Goal: Task Accomplishment & Management: Manage account settings

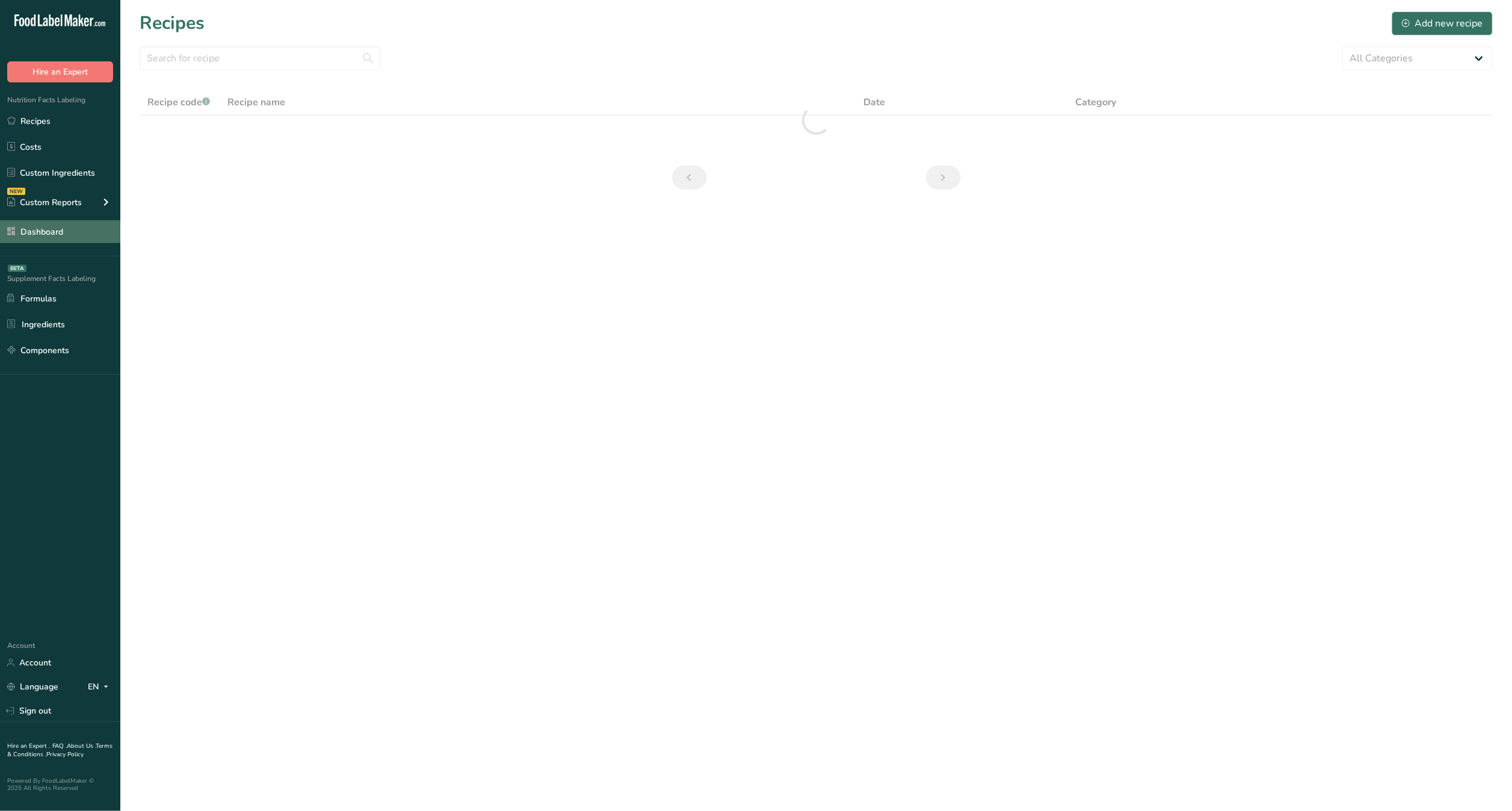
click at [63, 234] on link "Dashboard" at bounding box center [60, 231] width 120 height 23
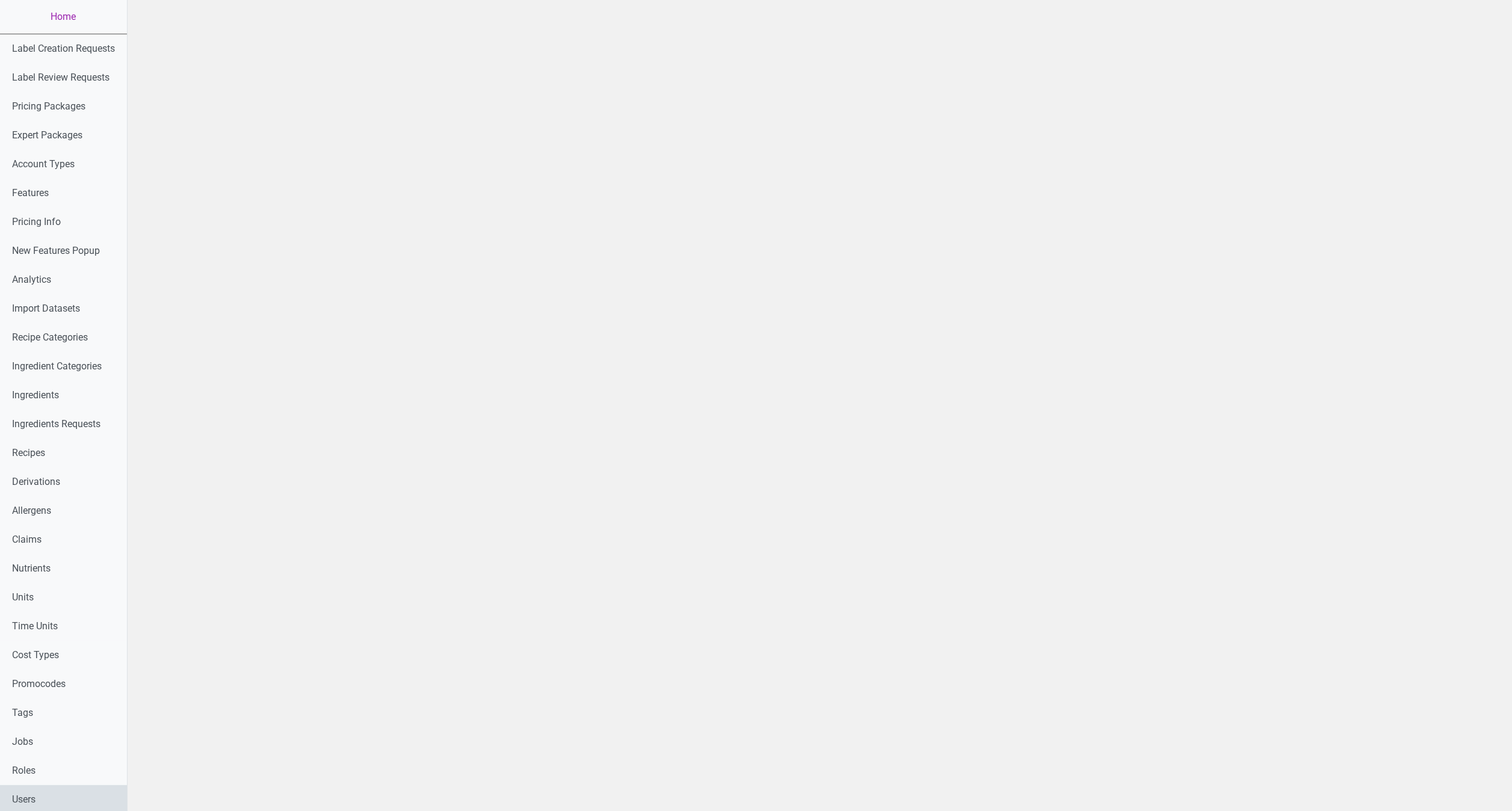
click at [45, 787] on link "Users" at bounding box center [63, 799] width 127 height 29
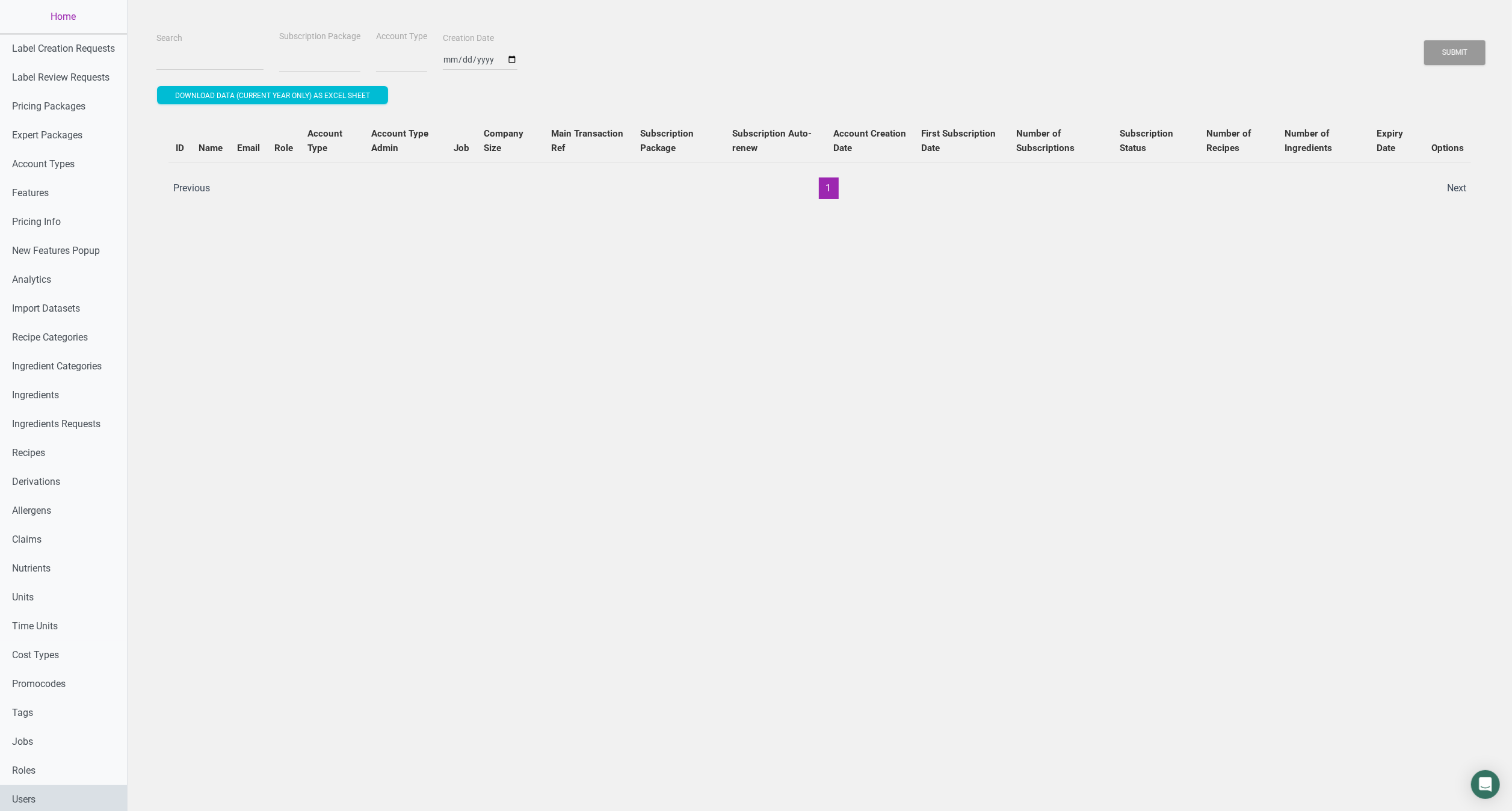
select select
click at [206, 54] on input "Search" at bounding box center [210, 59] width 107 height 22
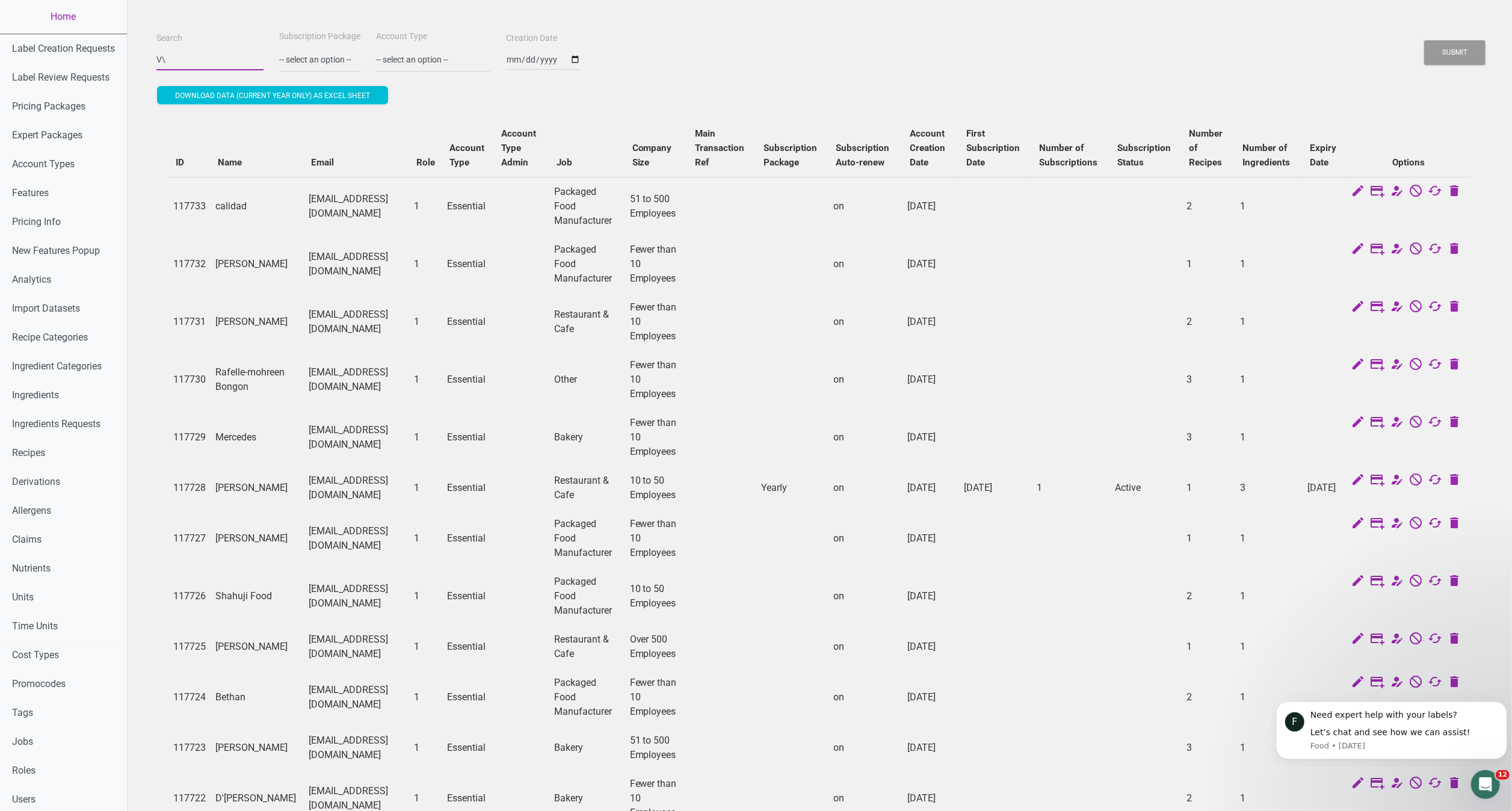
type input "V"
paste input "lucy@foodbehindbars.co.uk"
click at [1424, 40] on button "Submit" at bounding box center [1455, 52] width 61 height 25
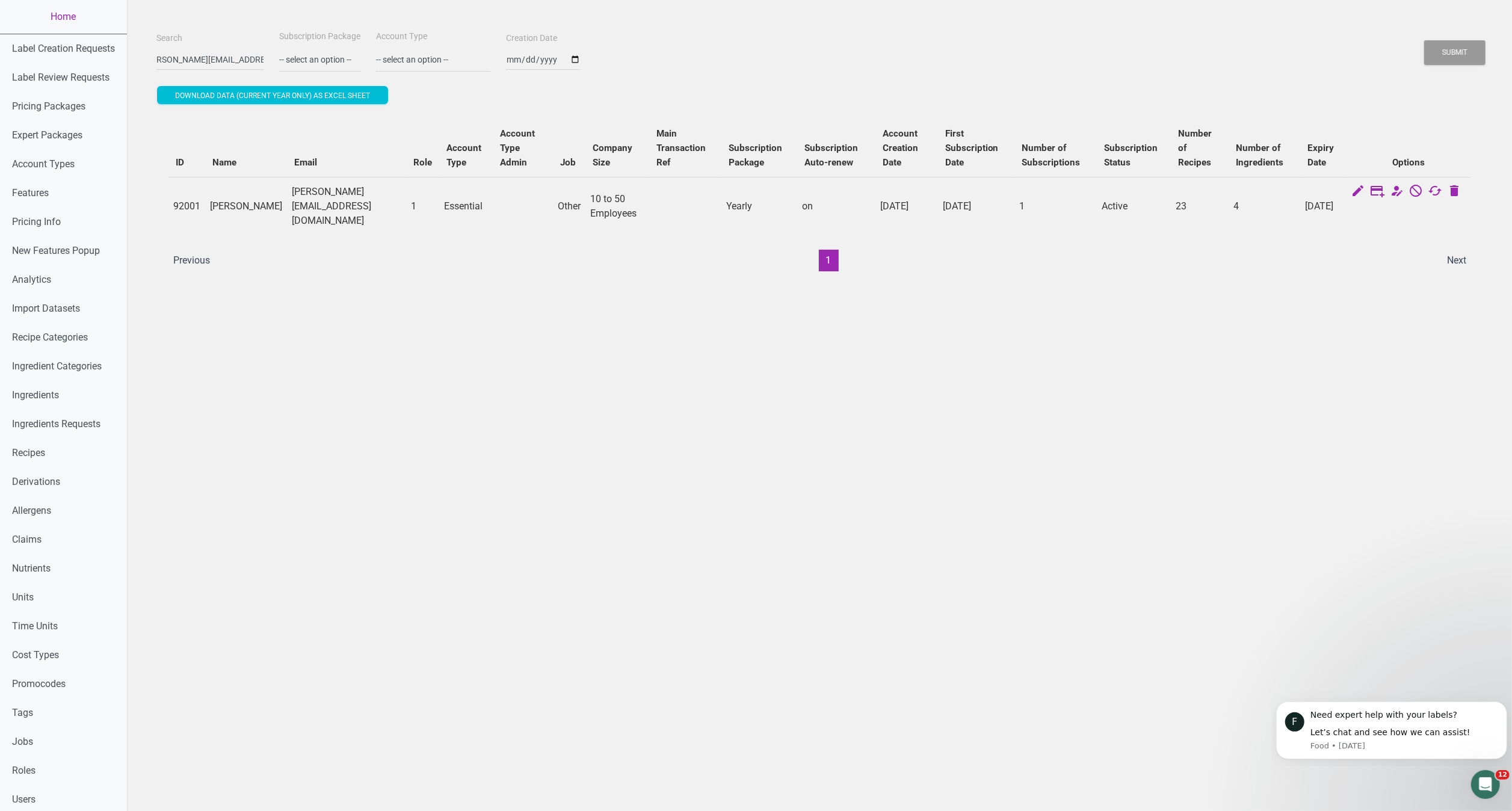
click at [1197, 67] on div "Search lucy@foodbehindbars.co.uk Subscription Package -- select an option -- Mo…" at bounding box center [820, 50] width 1333 height 43
drag, startPoint x: 176, startPoint y: 66, endPoint x: 285, endPoint y: 83, distance: 110.3
click at [285, 83] on div "Search lucy@foodbehindbars.co.uk Subscription Package -- select an option -- Mo…" at bounding box center [820, 156] width 1327 height 254
type input "l"
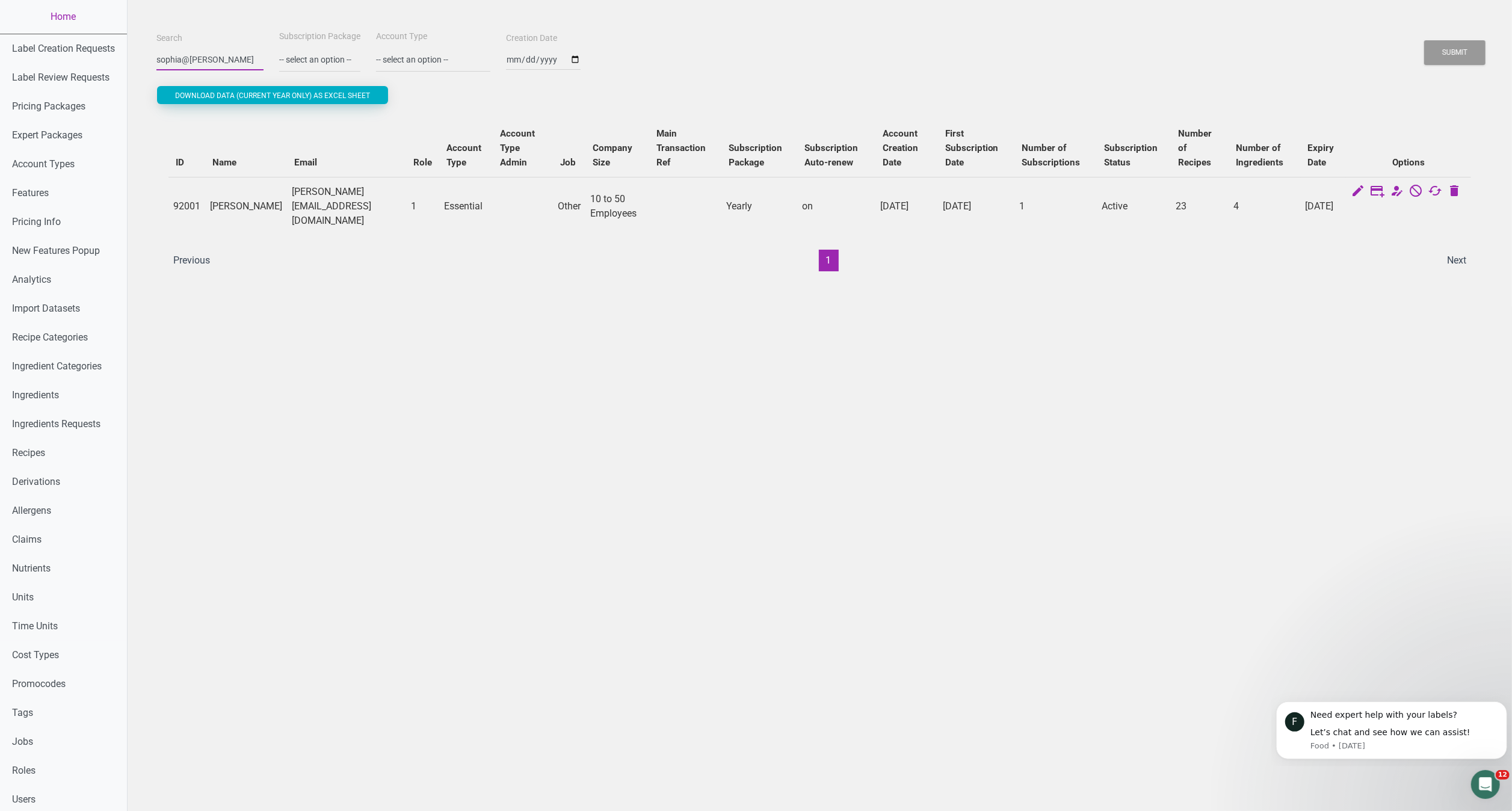
type input "sophia@stjohn"
click at [1424, 40] on button "Submit" at bounding box center [1455, 52] width 61 height 25
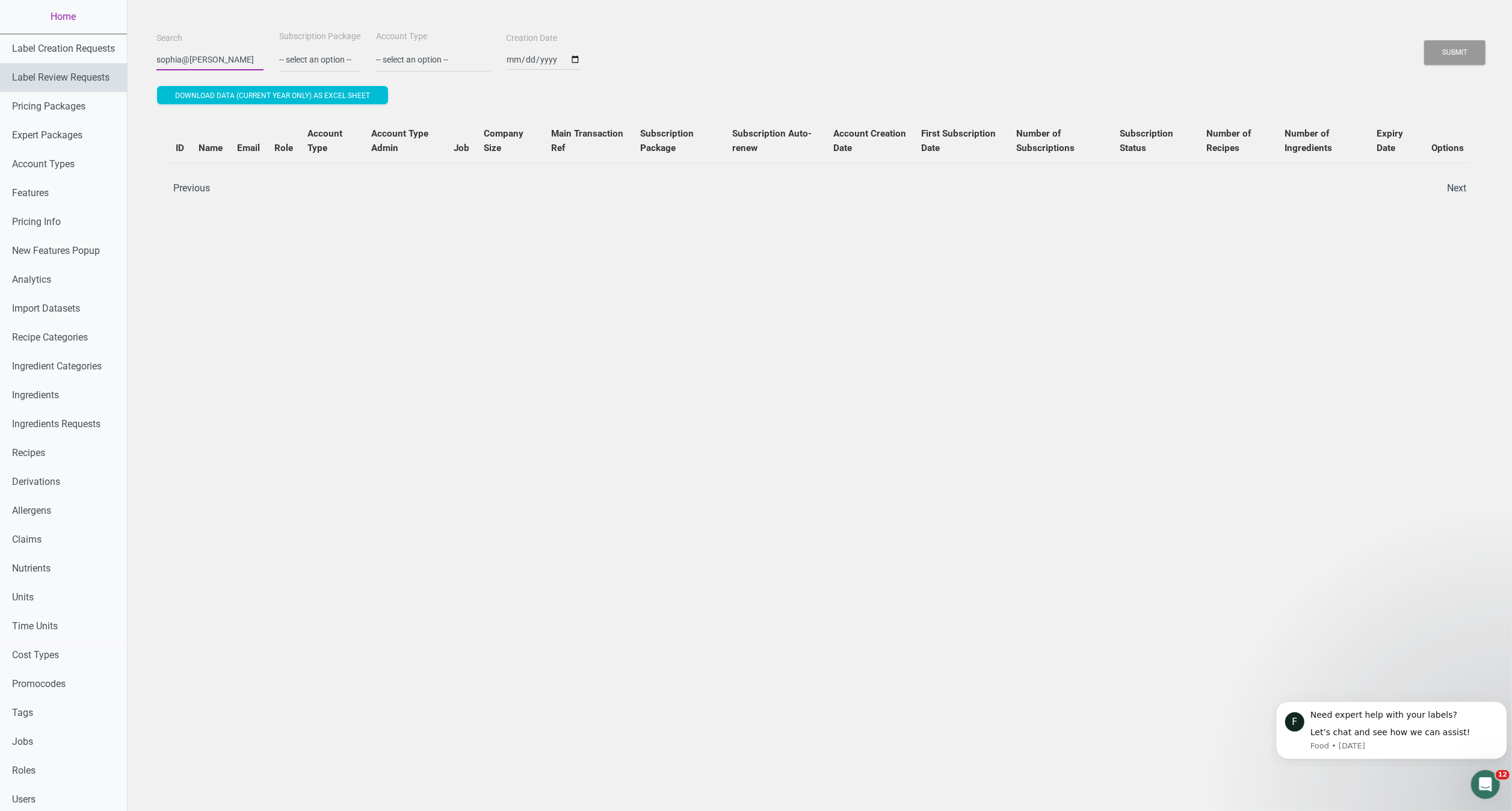
drag, startPoint x: 232, startPoint y: 59, endPoint x: 103, endPoint y: 75, distance: 130.0
click at [103, 75] on div "Home Label Creation Requests Label Review Requests Pricing Packages Expert Pack…" at bounding box center [756, 551] width 1512 height 1103
type input "sophia"
click at [1424, 40] on button "Submit" at bounding box center [1455, 52] width 61 height 25
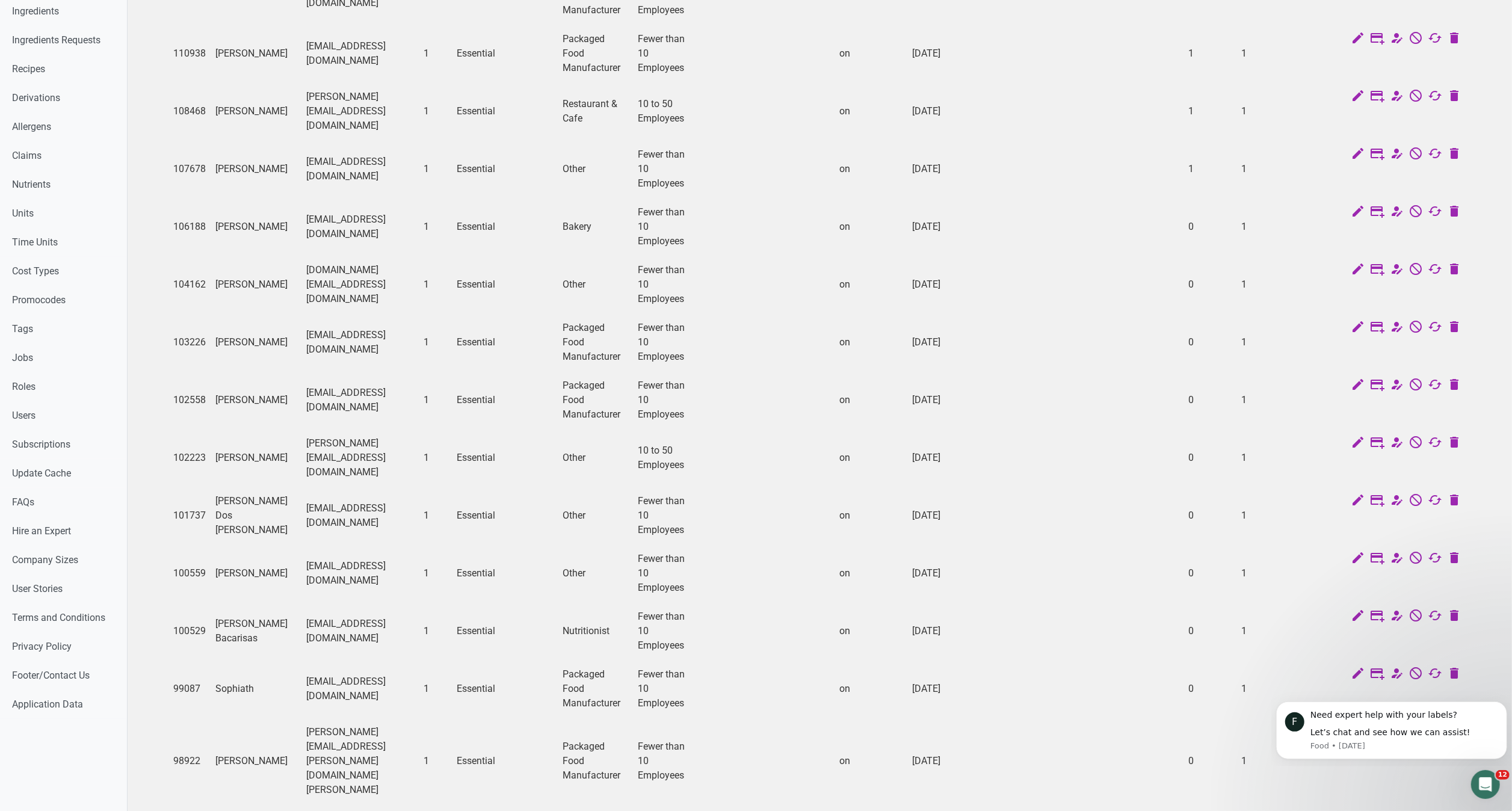
scroll to position [588, 0]
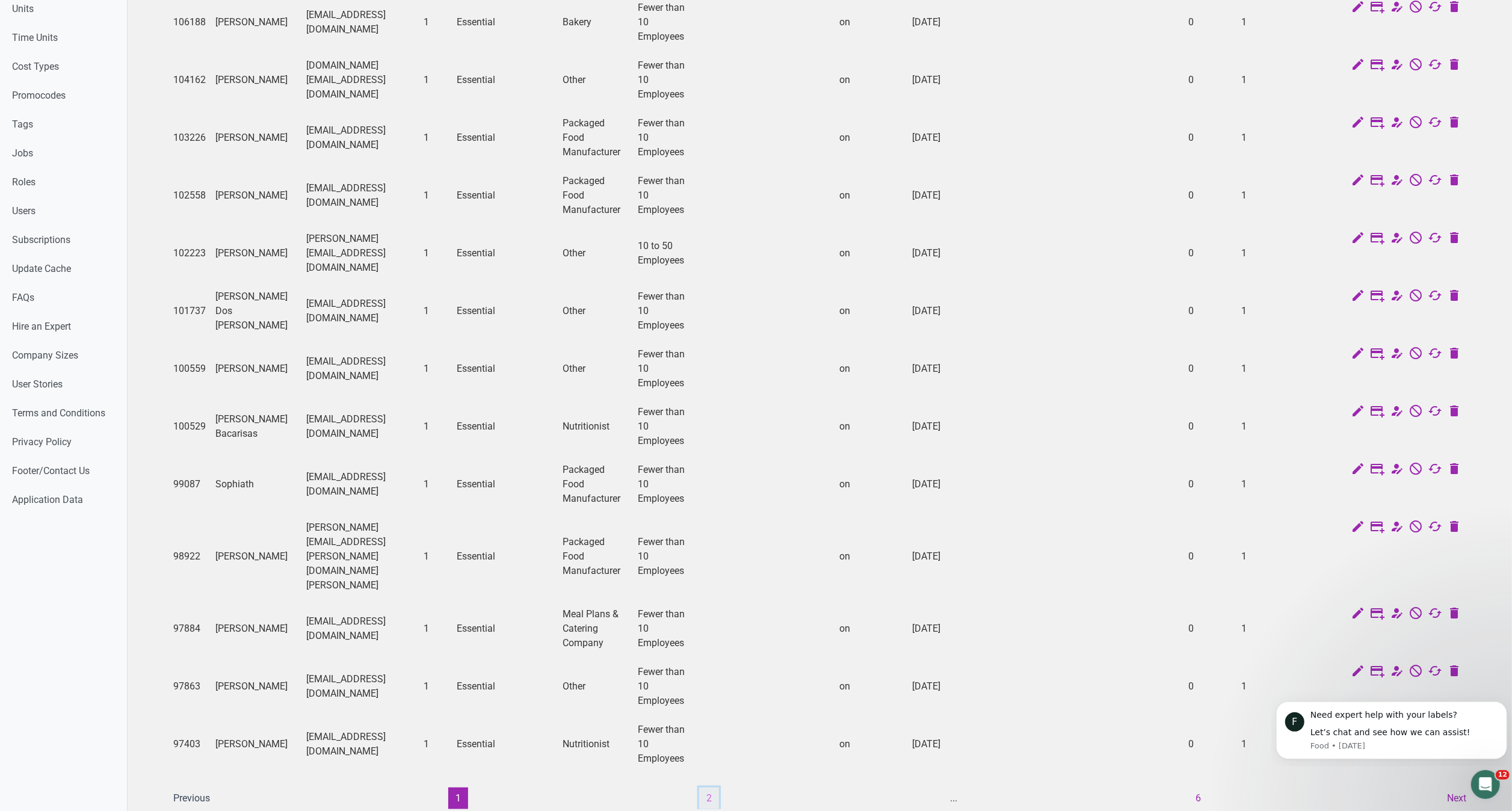
click at [716, 788] on button "2" at bounding box center [709, 799] width 20 height 22
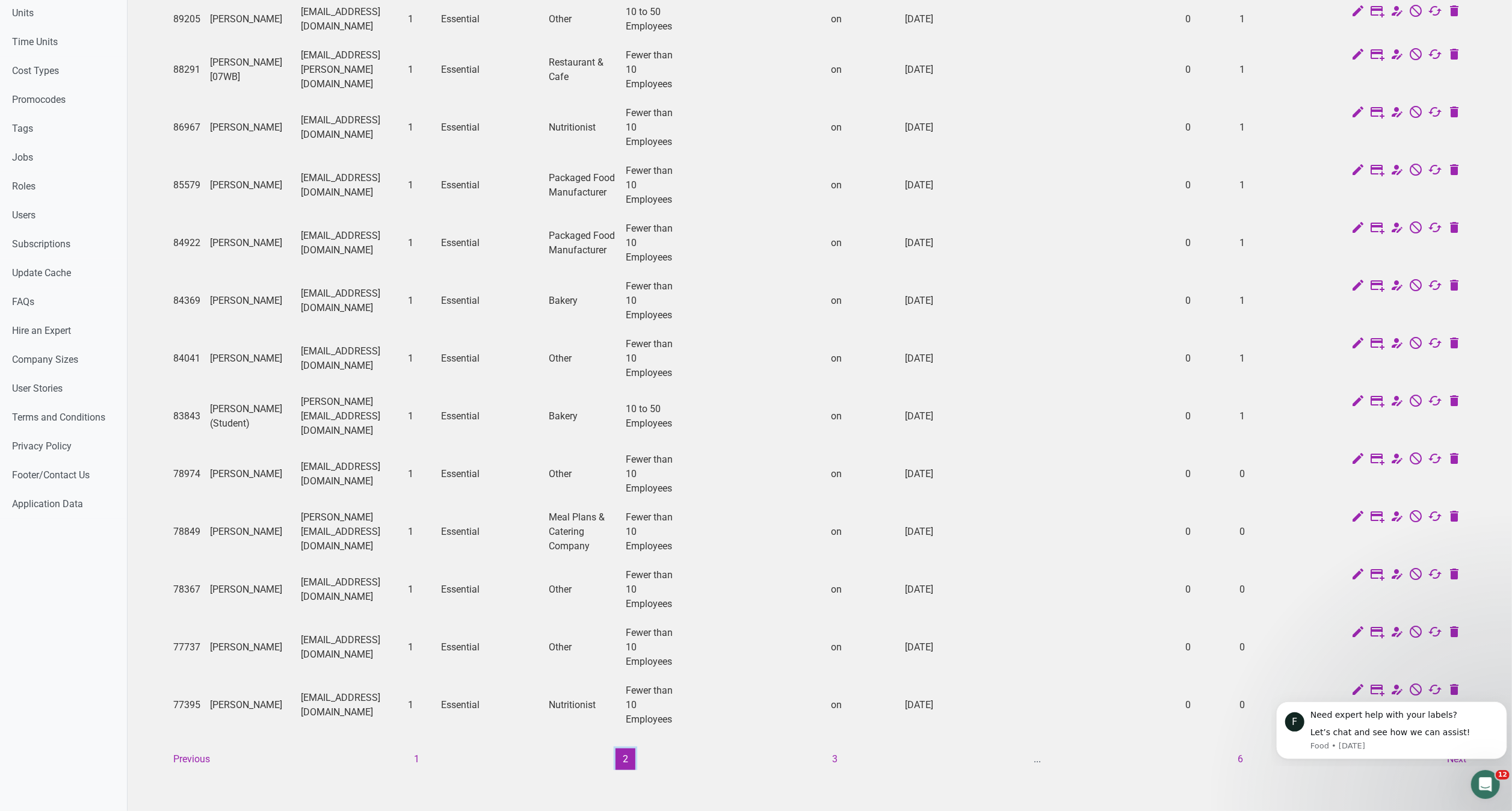
scroll to position [617, 0]
click at [828, 748] on button "3" at bounding box center [834, 759] width 20 height 22
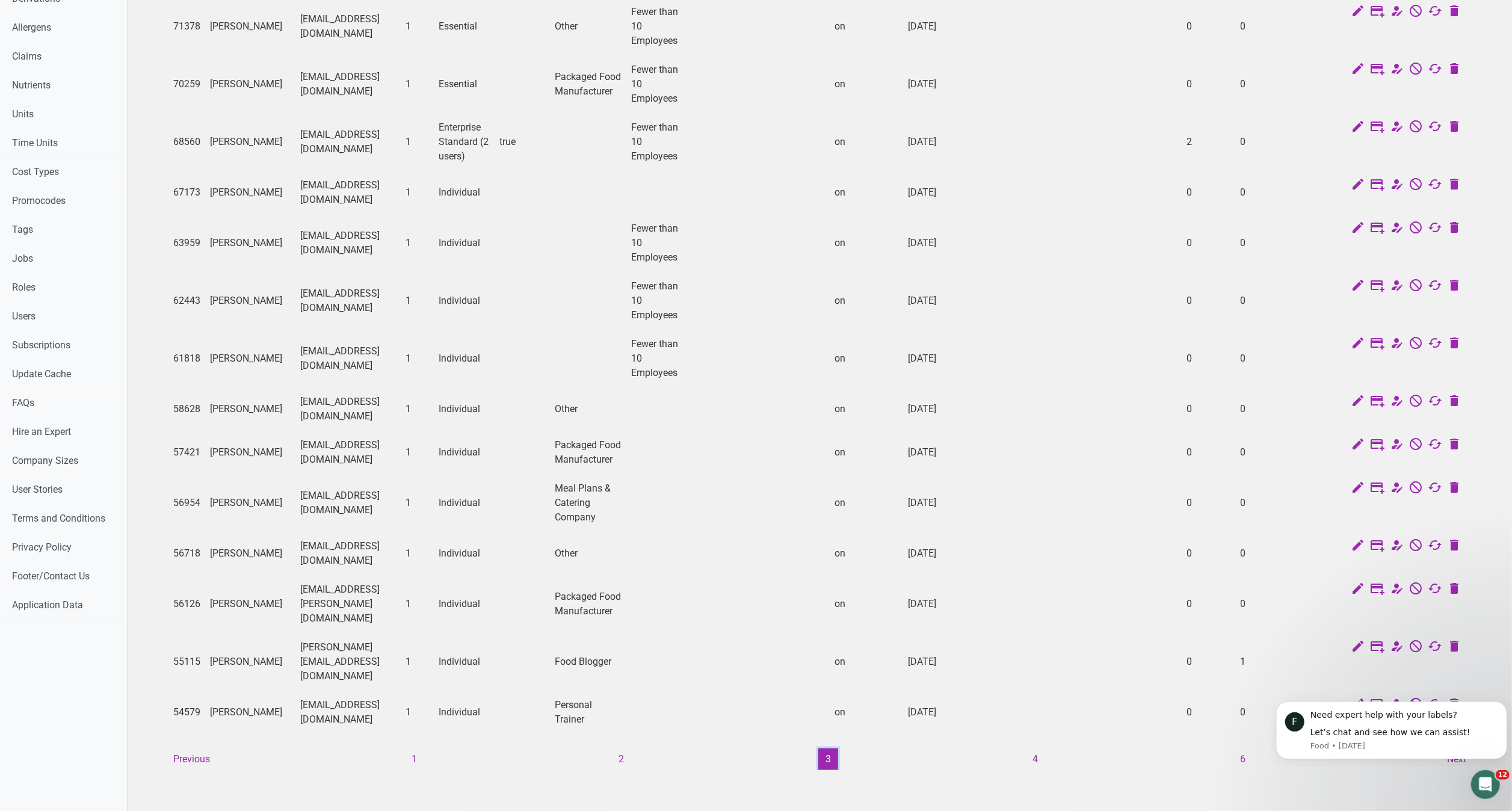
scroll to position [545, 0]
click at [1029, 748] on button "4" at bounding box center [1035, 759] width 20 height 22
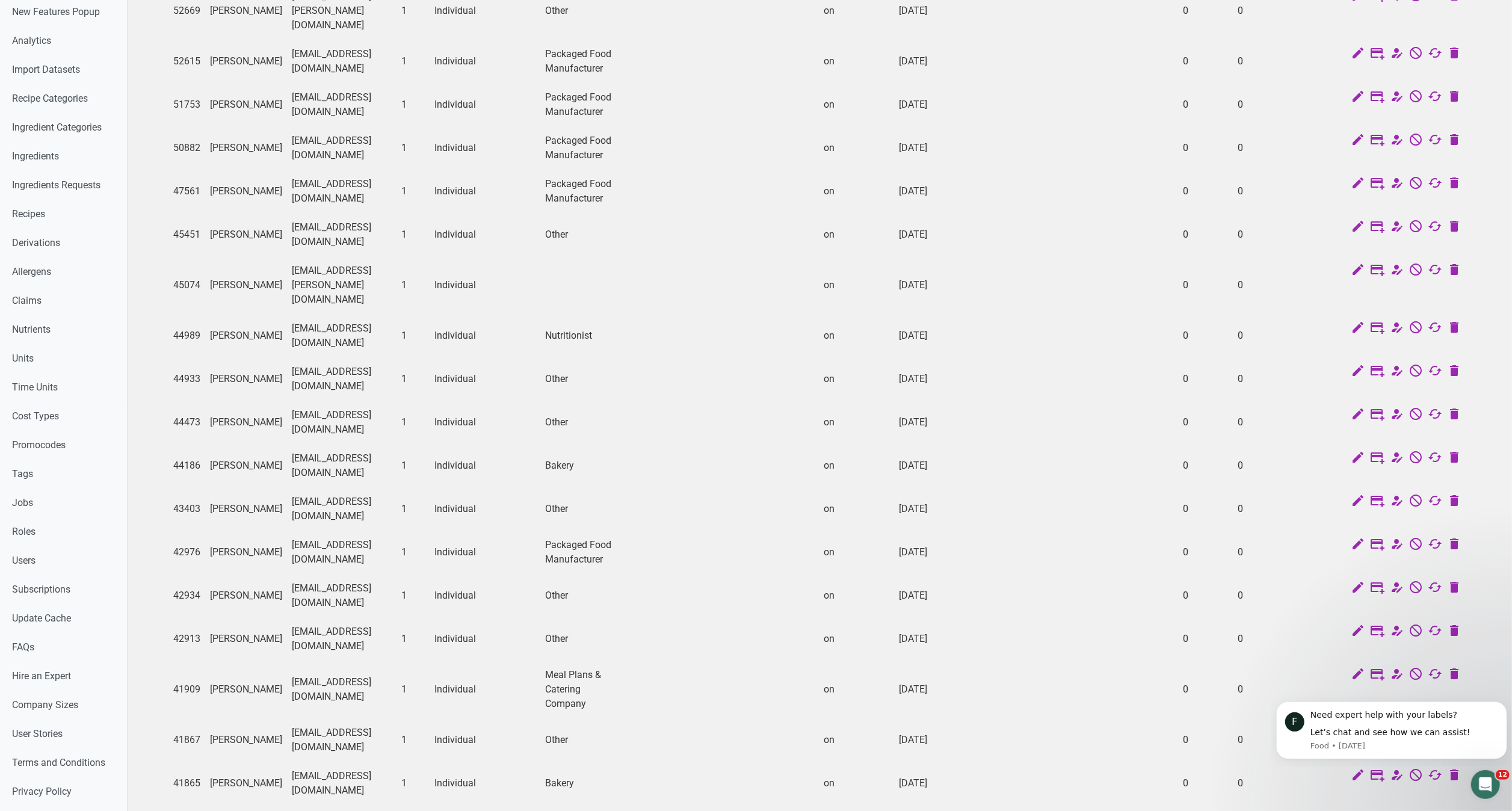
scroll to position [343, 0]
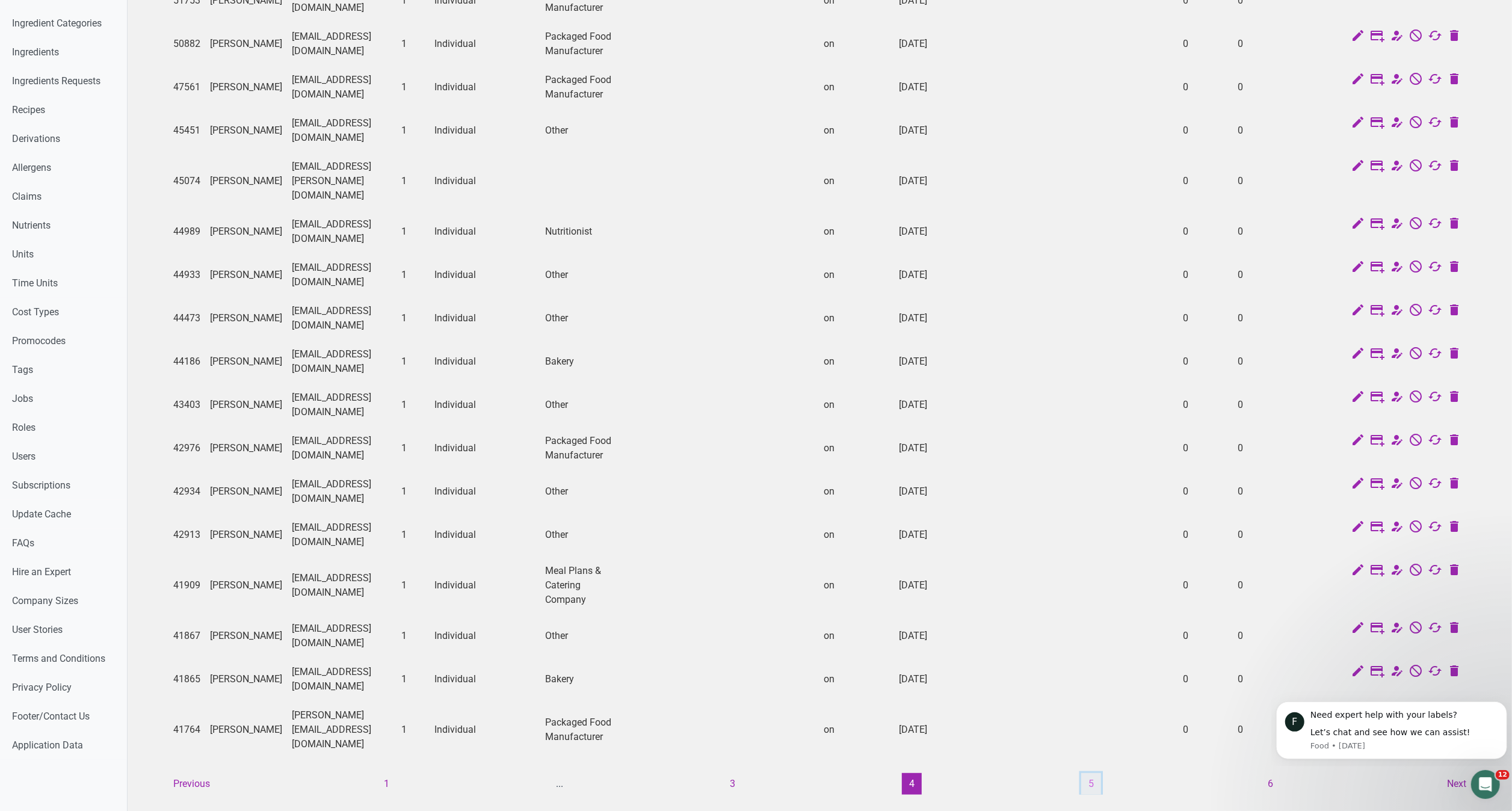
click at [1101, 773] on button "5" at bounding box center [1091, 784] width 20 height 22
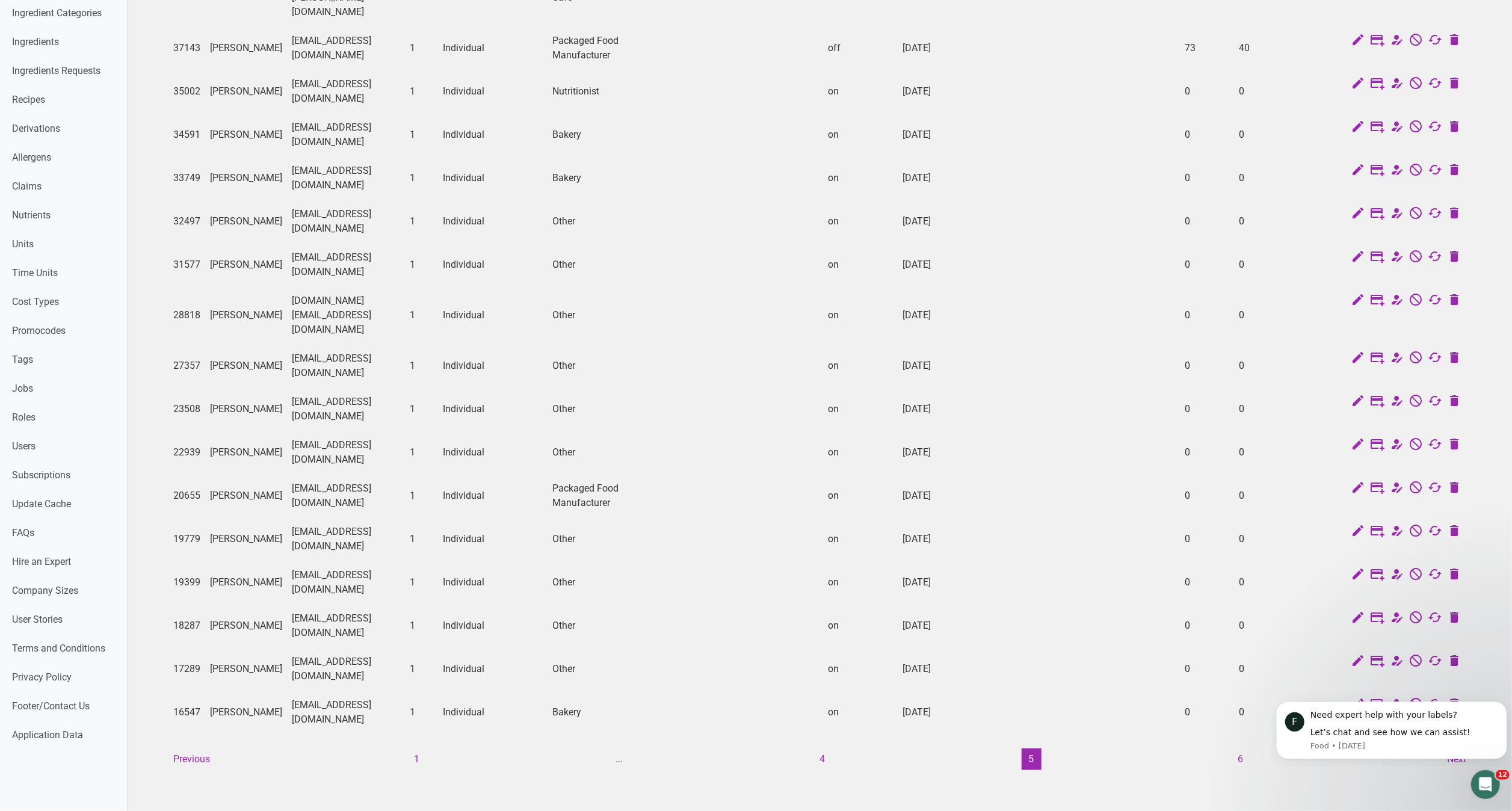
scroll to position [357, 0]
click at [1240, 748] on button "6" at bounding box center [1240, 759] width 20 height 22
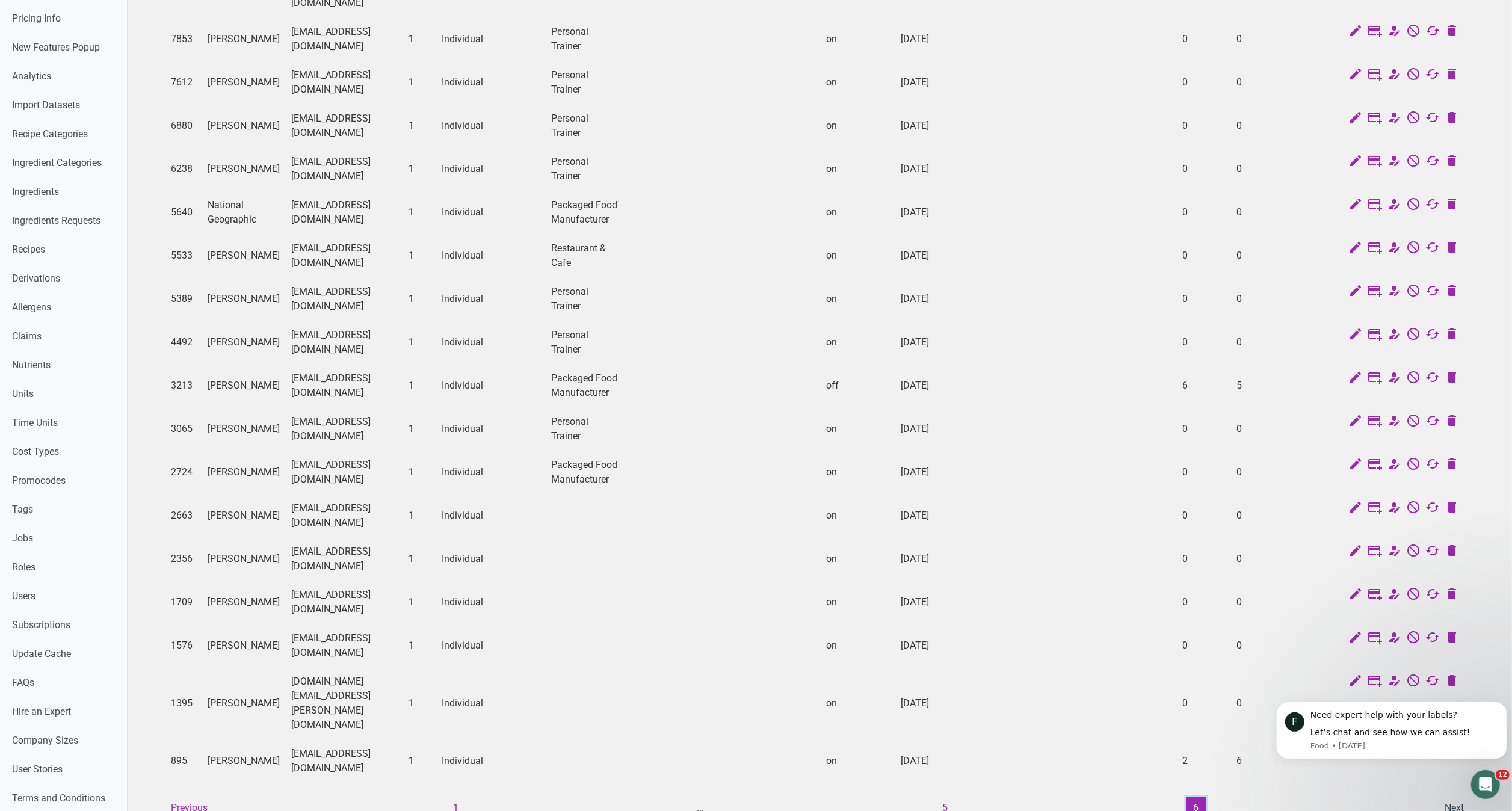
scroll to position [292, 0]
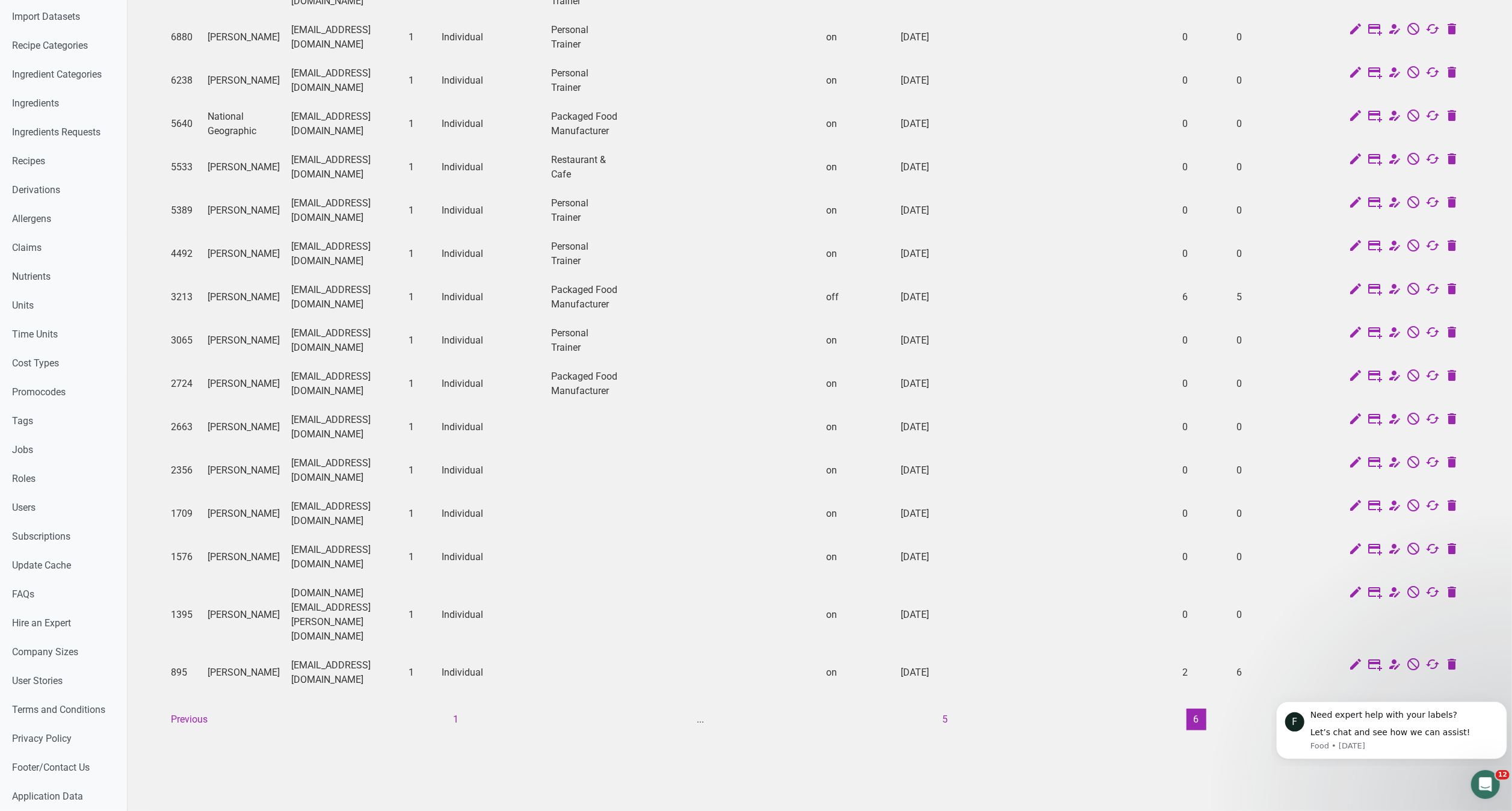
click at [1348, 765] on html "F Need expert help with your labels? Let’s chat and see how we can assist! Food…" at bounding box center [1391, 728] width 241 height 76
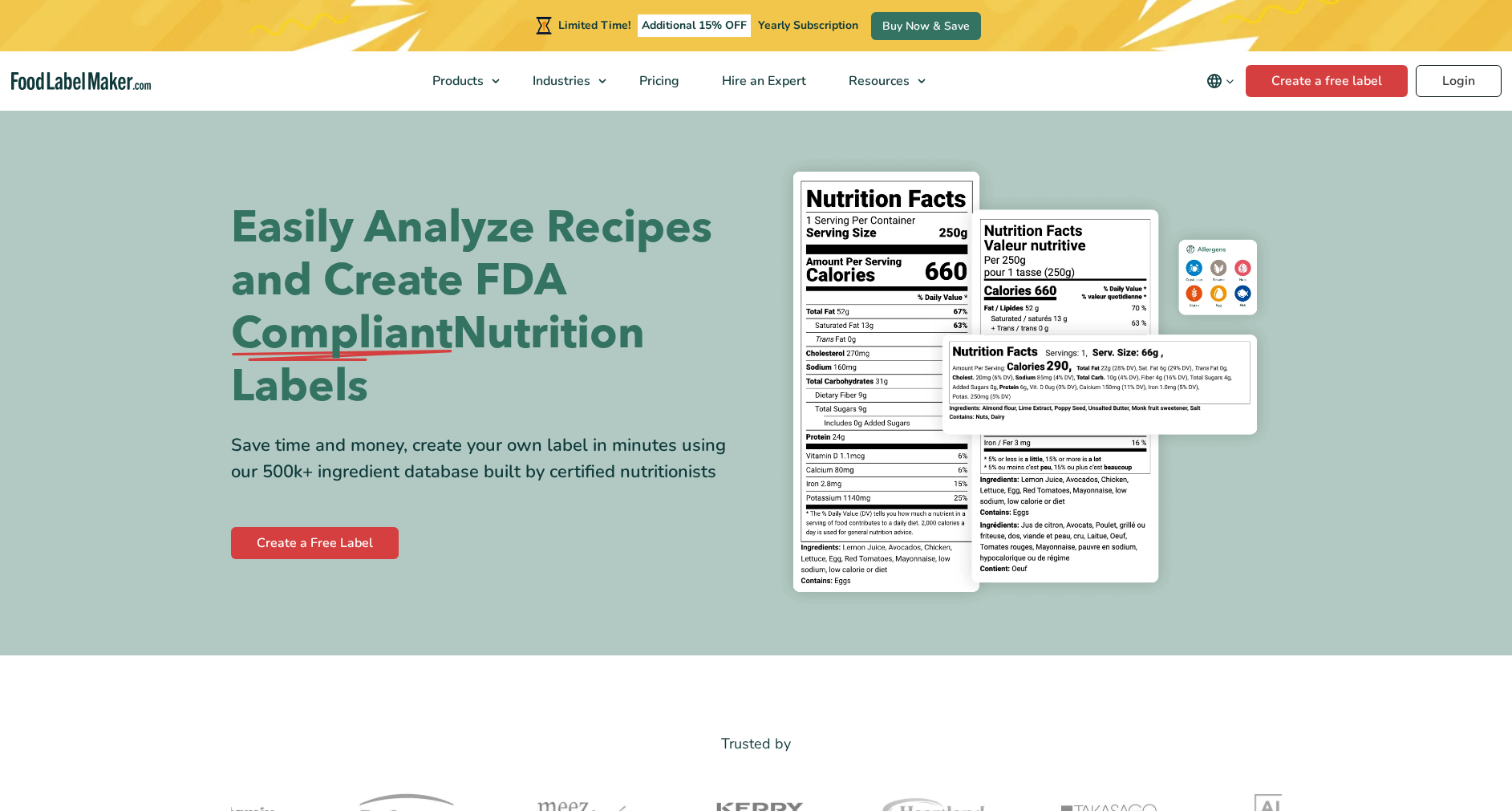
click at [1471, 89] on link "Login" at bounding box center [1459, 80] width 86 height 32
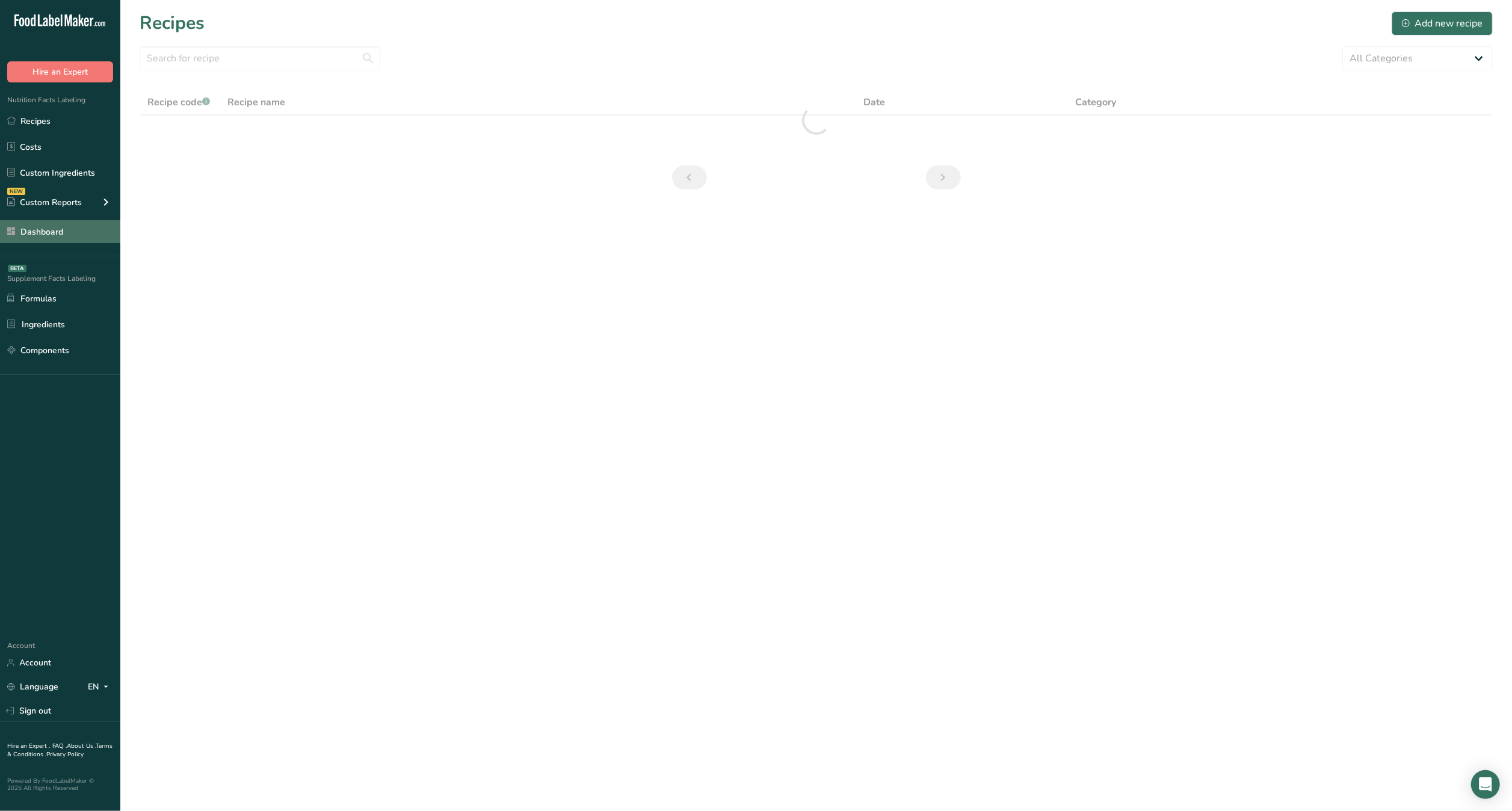
click at [95, 229] on link "Dashboard" at bounding box center [60, 231] width 120 height 23
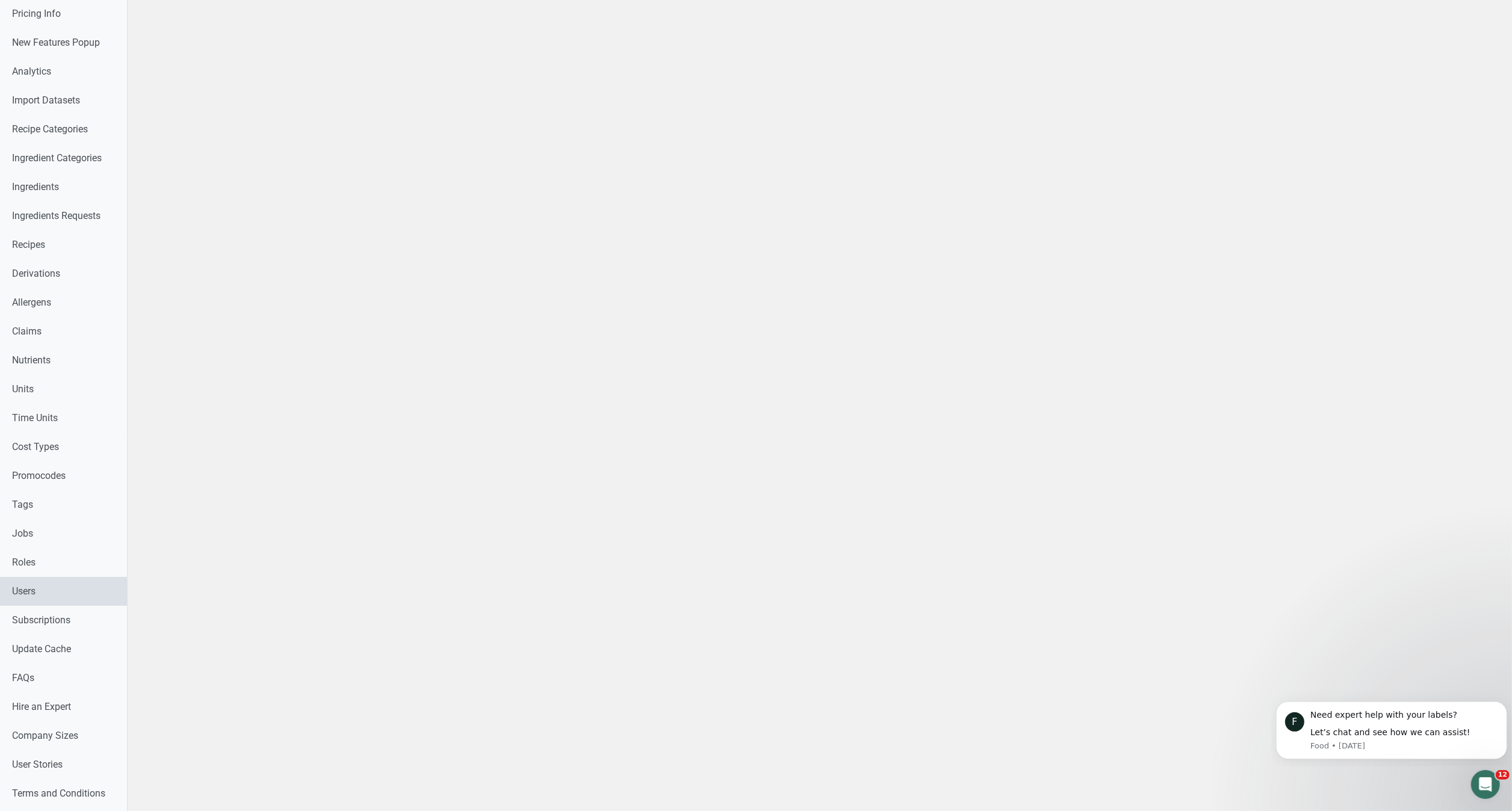
click at [63, 580] on link "Users" at bounding box center [63, 591] width 127 height 29
select select
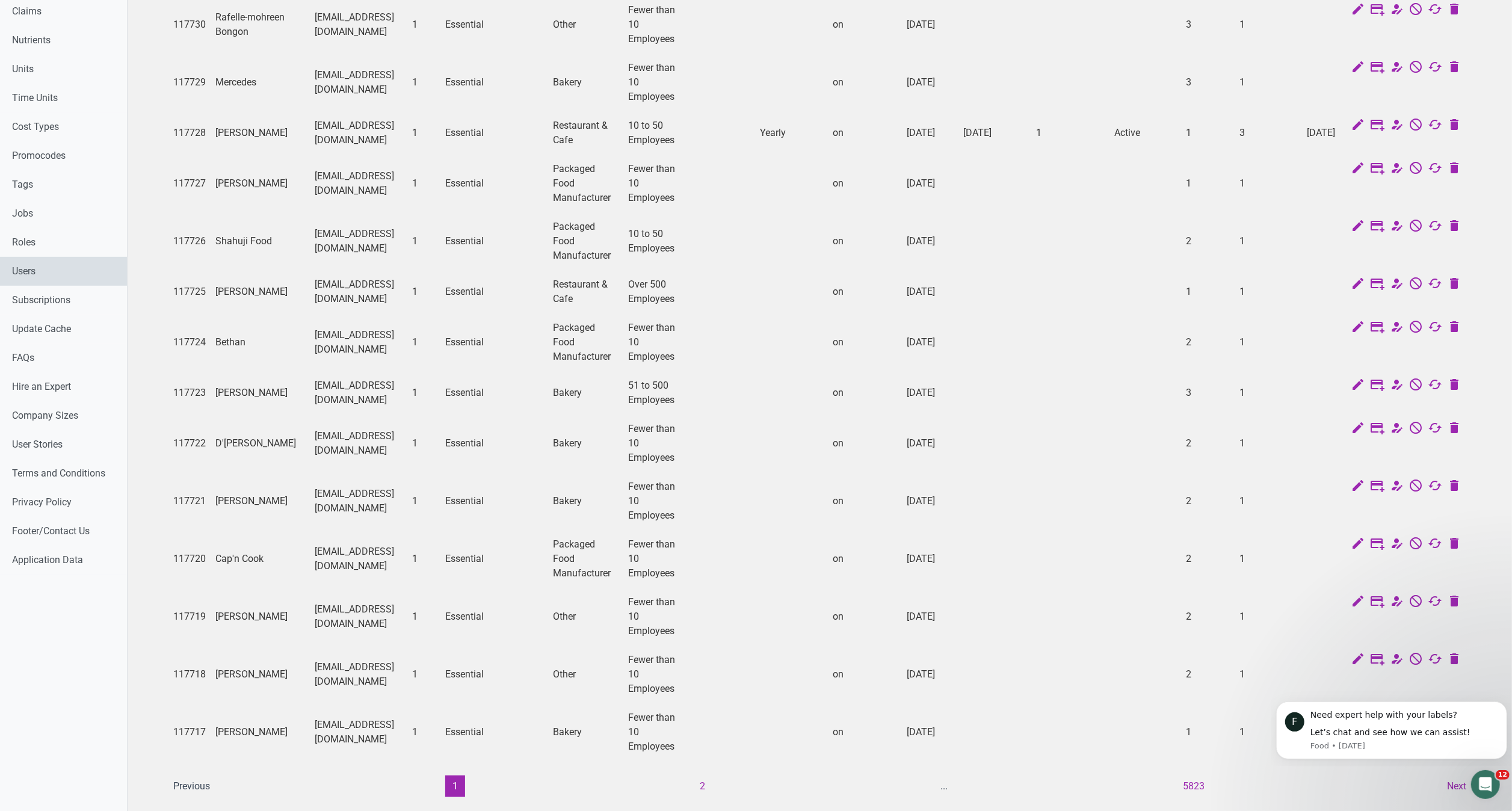
scroll to position [588, 0]
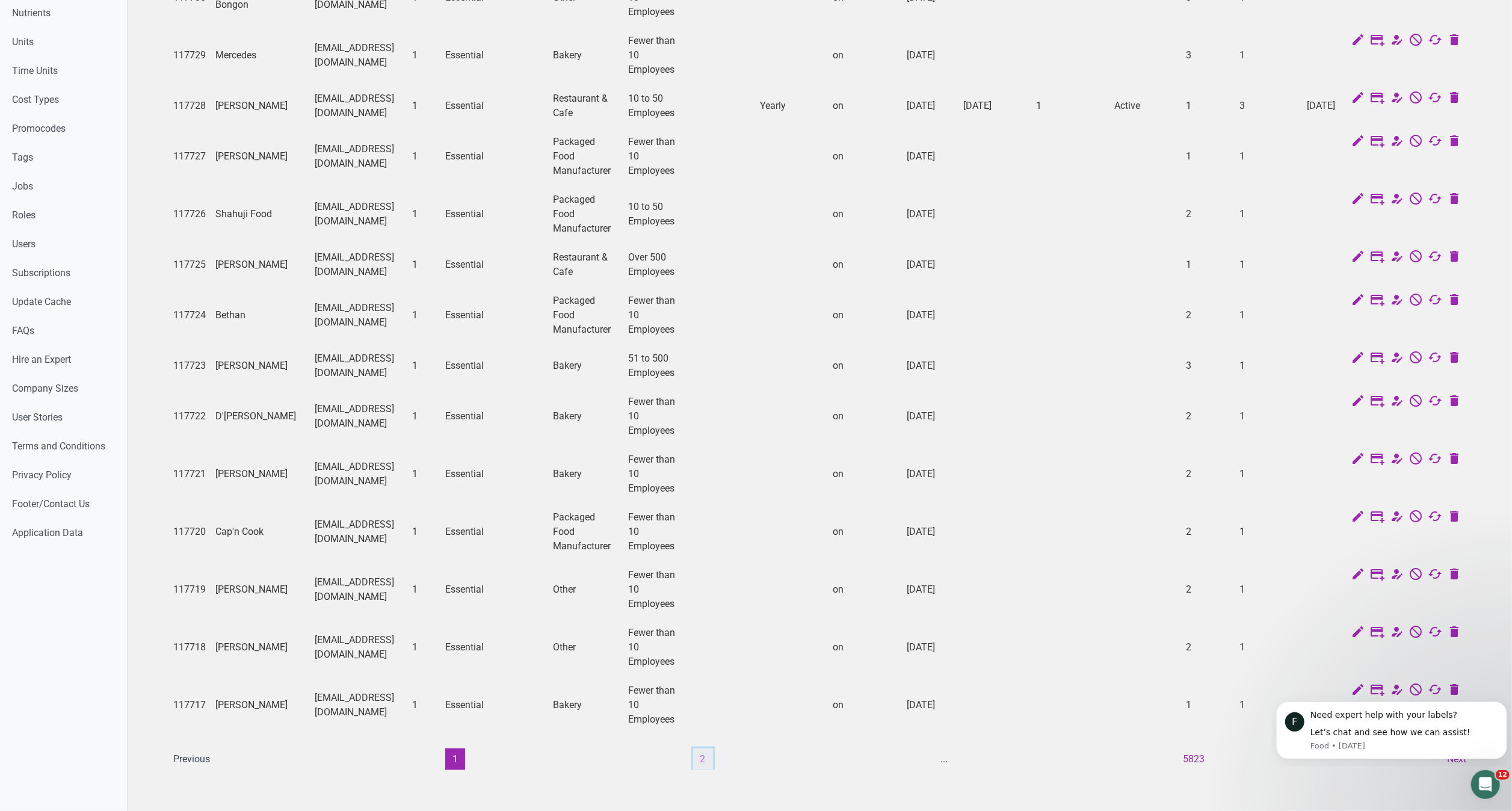
click at [709, 748] on button "2" at bounding box center [703, 759] width 20 height 22
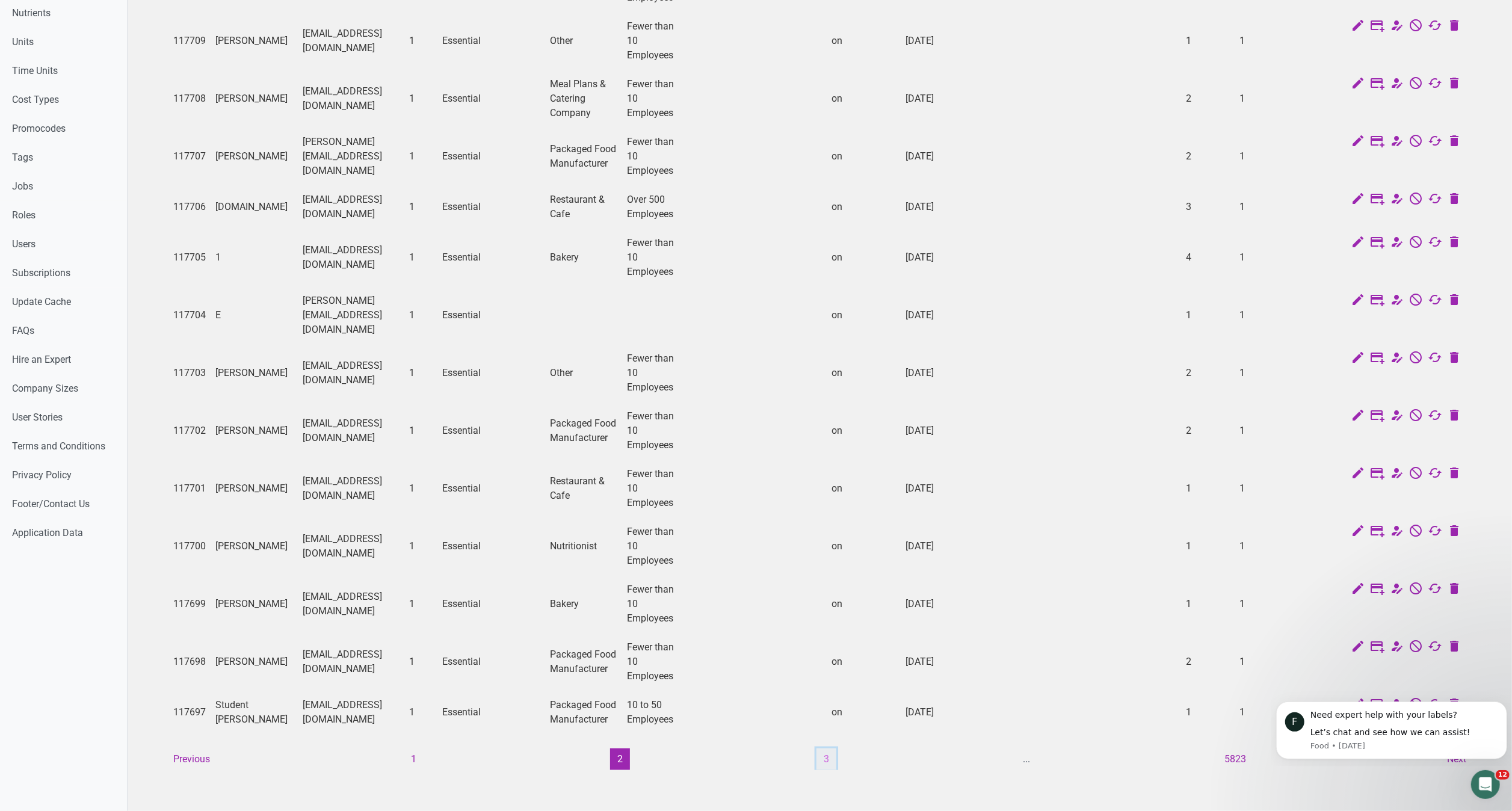
click at [827, 748] on button "3" at bounding box center [826, 759] width 20 height 22
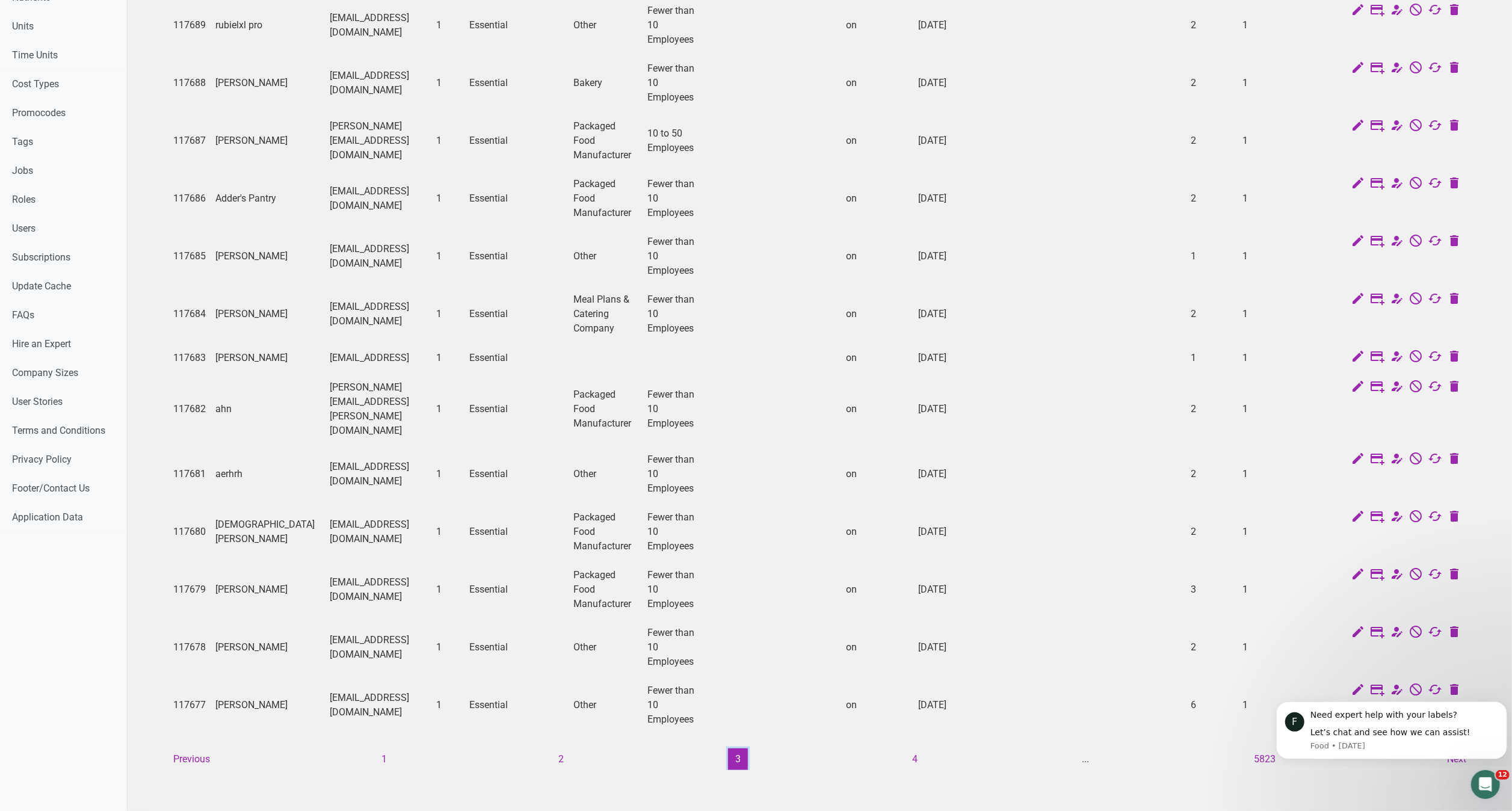
scroll to position [603, 0]
click at [906, 748] on button "4" at bounding box center [915, 759] width 20 height 22
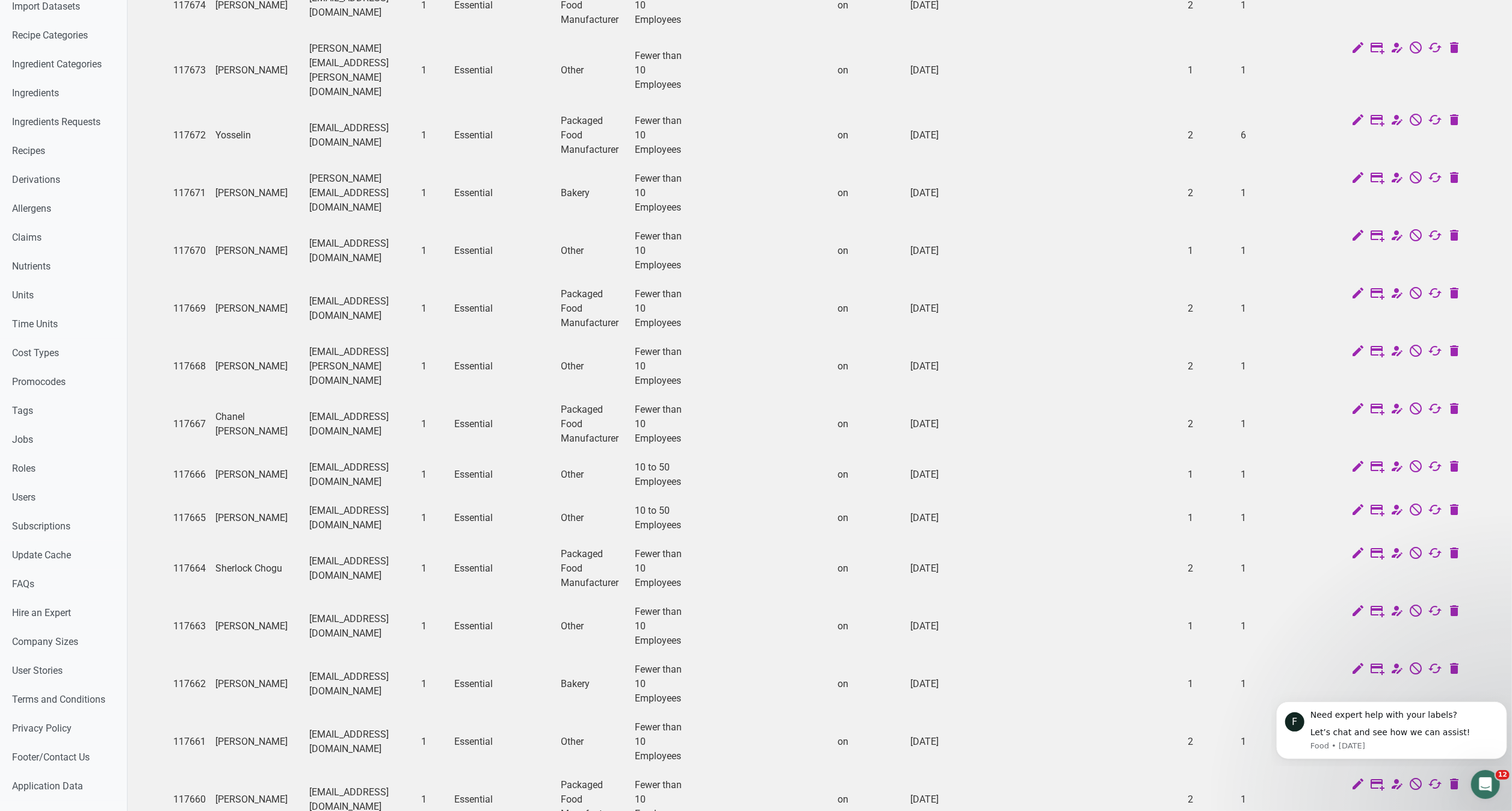
scroll to position [0, 0]
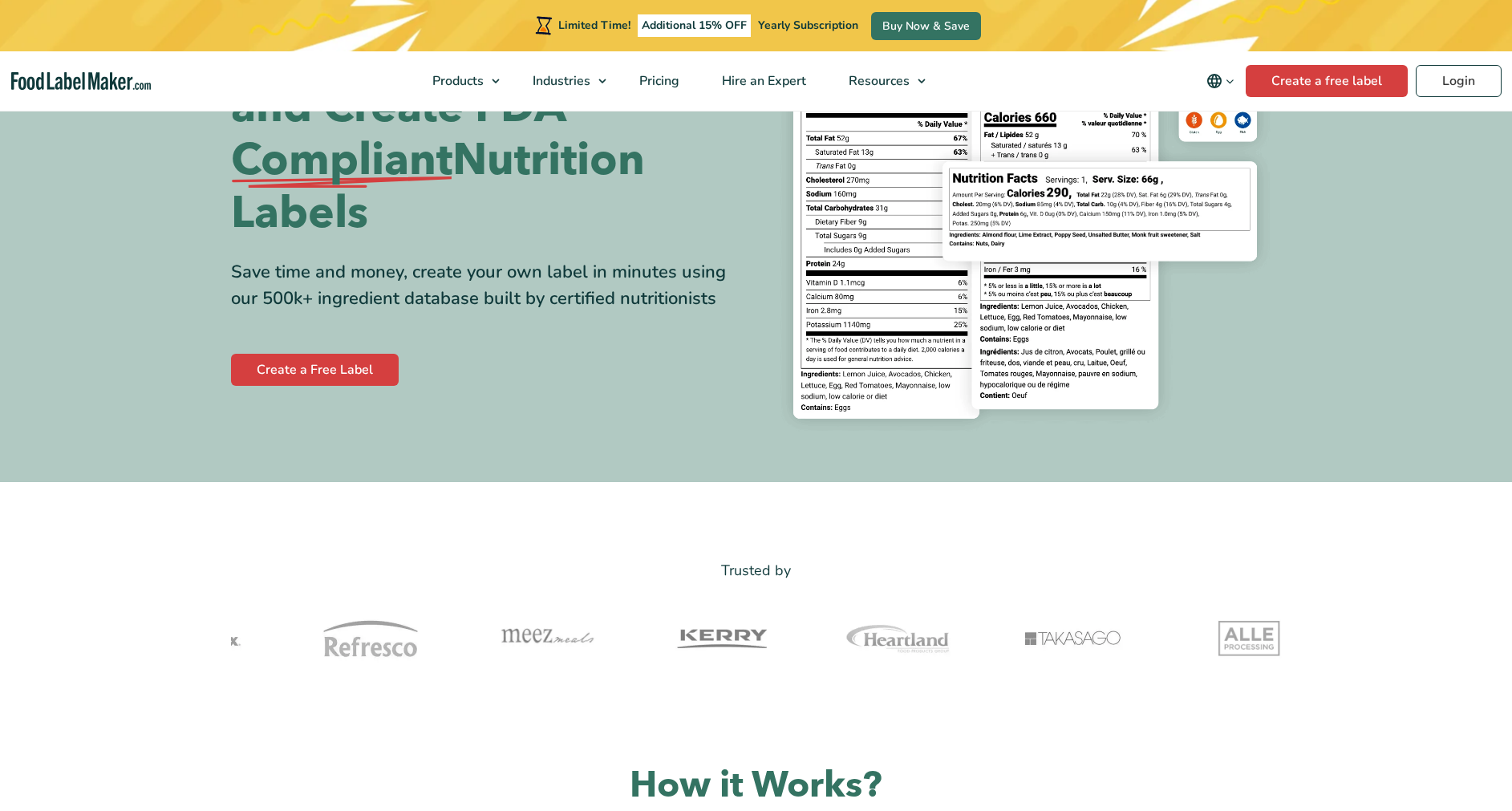
scroll to position [203, 0]
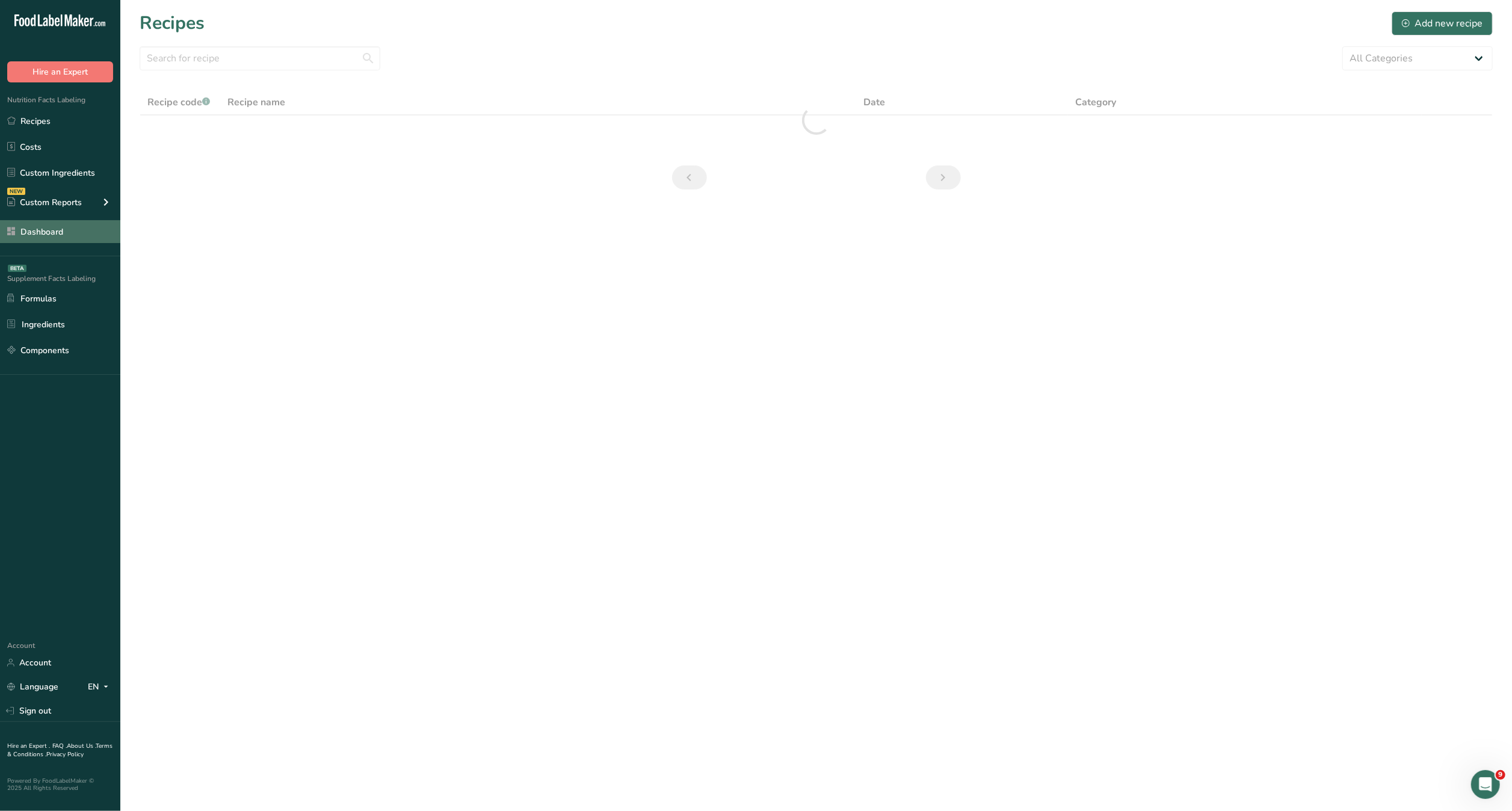
click at [63, 239] on link "Dashboard" at bounding box center [60, 231] width 120 height 23
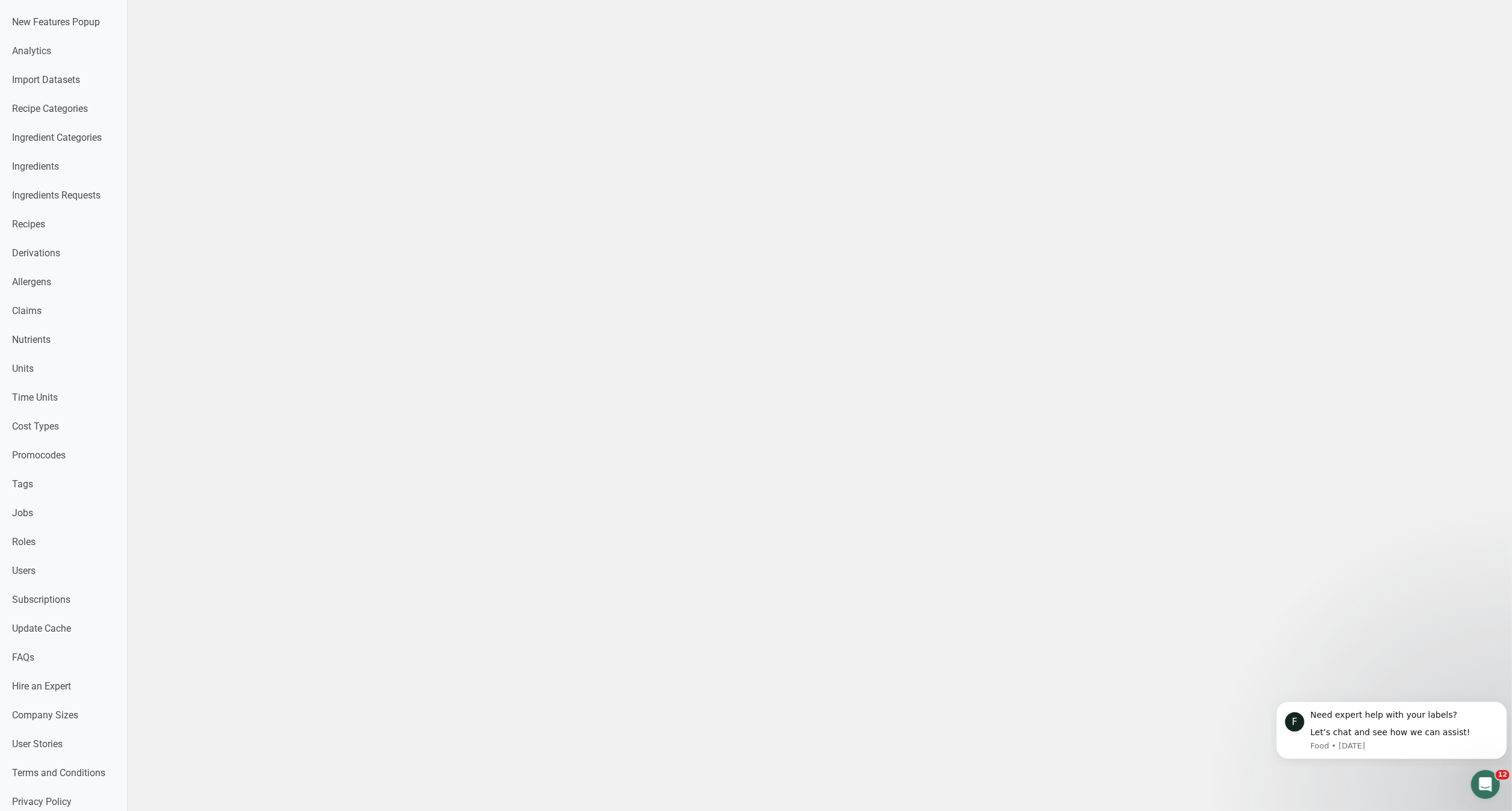
scroll to position [292, 0]
click at [76, 491] on link "Roles" at bounding box center [63, 478] width 127 height 29
click at [56, 520] on link "Users" at bounding box center [63, 508] width 127 height 29
select select
click at [45, 489] on link "Roles" at bounding box center [63, 478] width 127 height 29
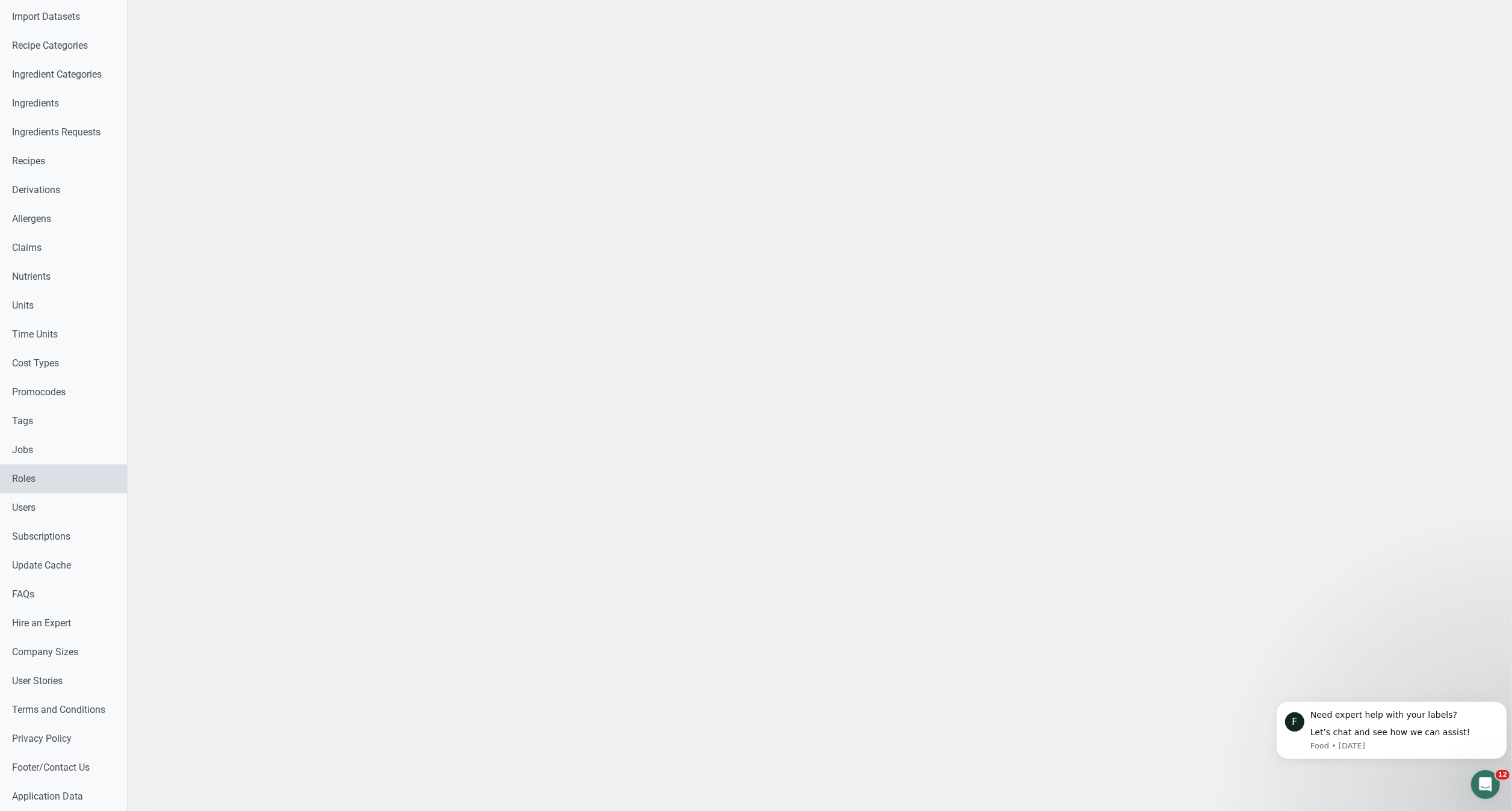
click at [56, 489] on link "Roles" at bounding box center [63, 478] width 127 height 29
click at [24, 508] on link "Users" at bounding box center [63, 508] width 127 height 29
select select
